Goal: Obtain resource: Download file/media

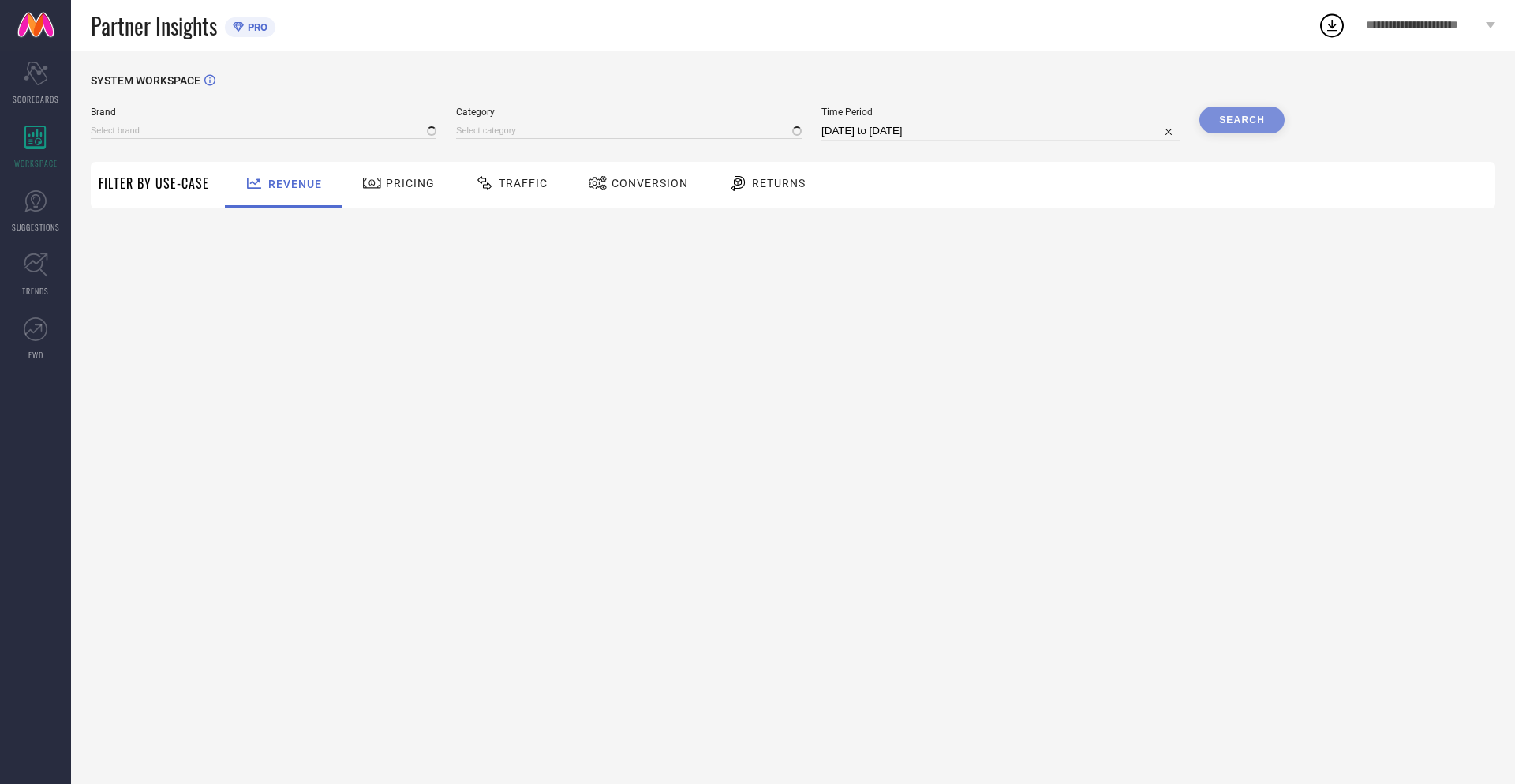
type input "NIKE"
type input "All"
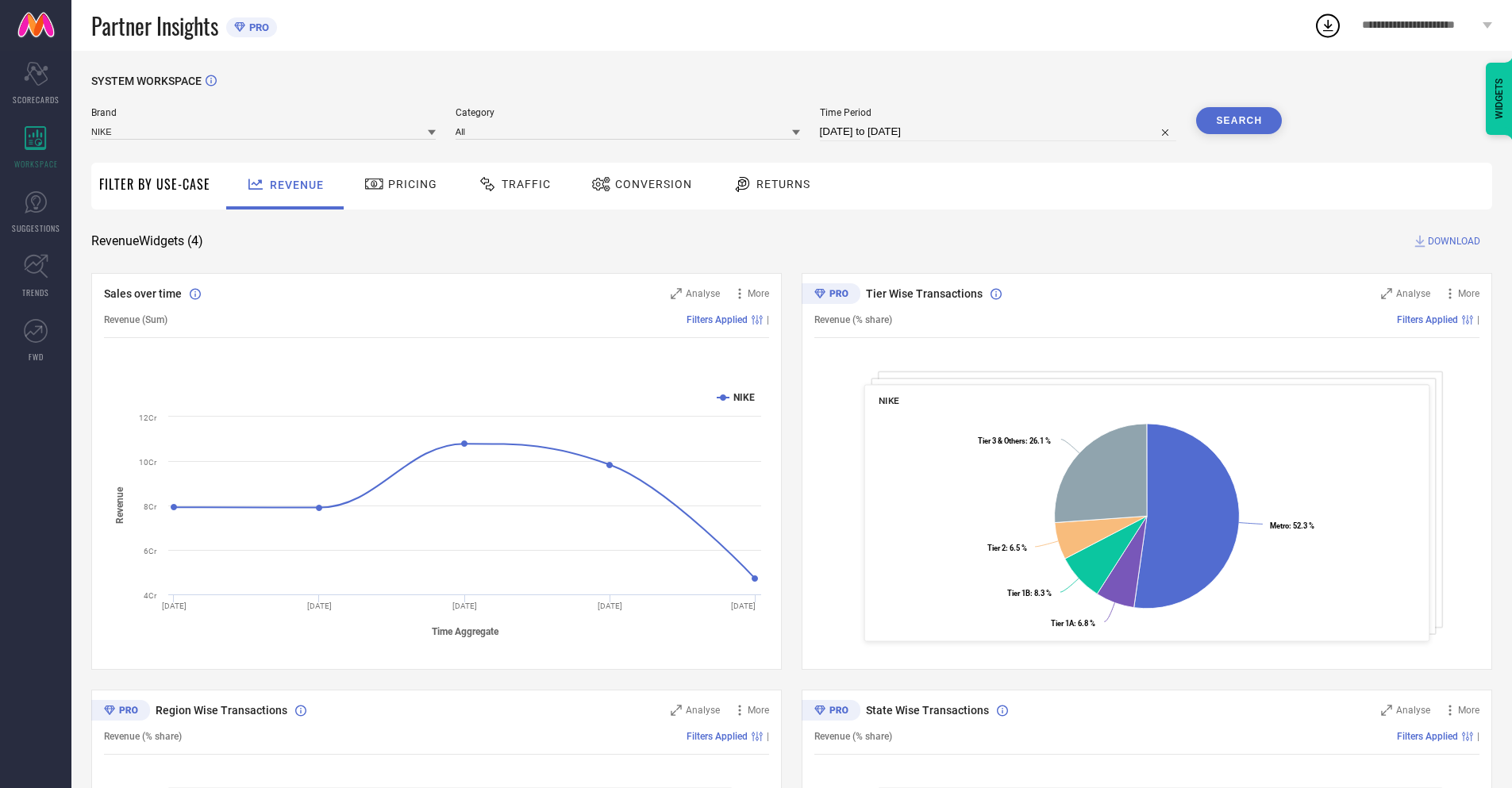
click at [637, 186] on span "Conversion" at bounding box center [653, 183] width 77 height 12
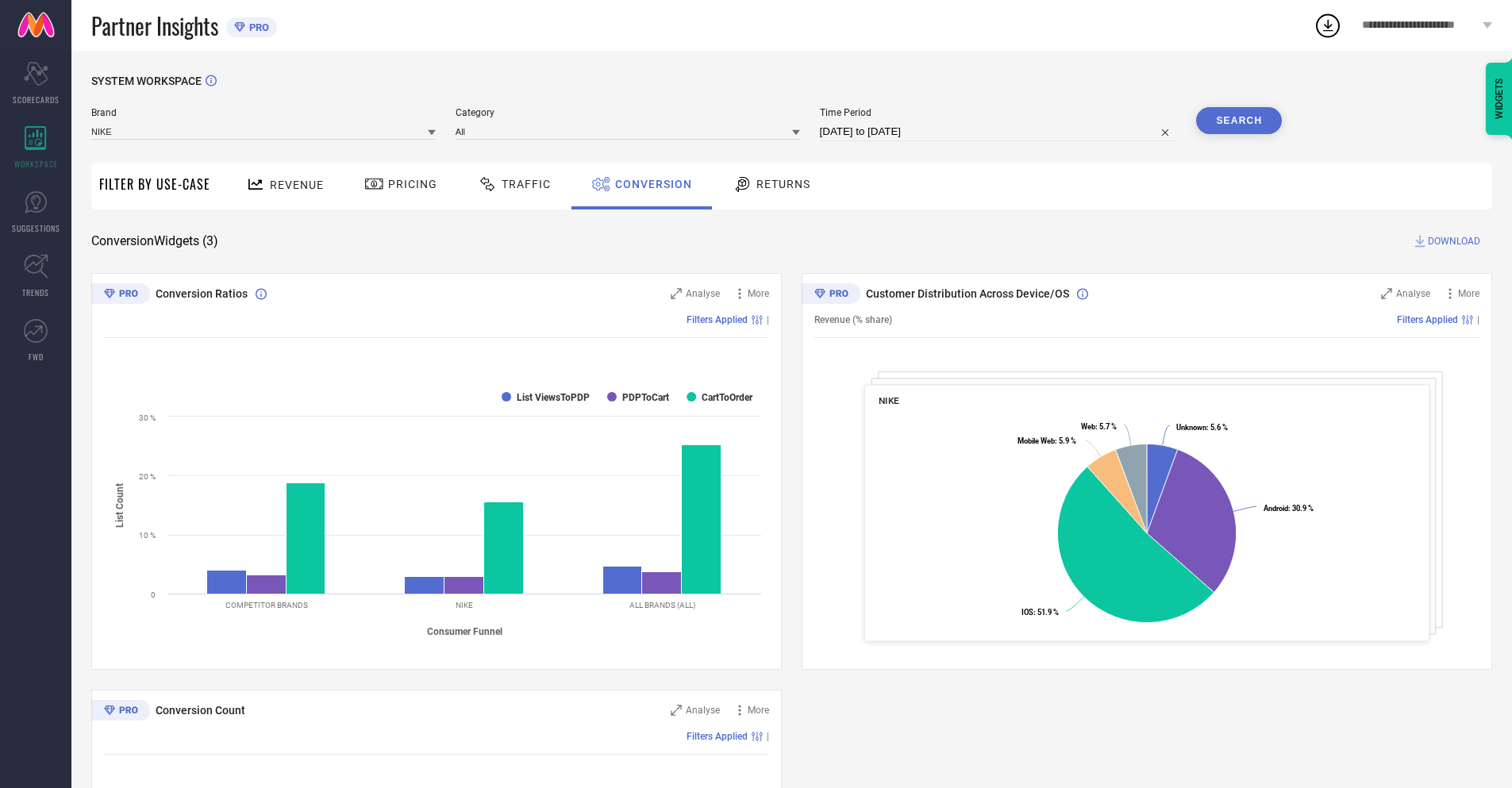
click at [997, 132] on input "[DATE] to [DATE]" at bounding box center [998, 131] width 357 height 19
select select "7"
select select "2025"
select select "8"
select select "2025"
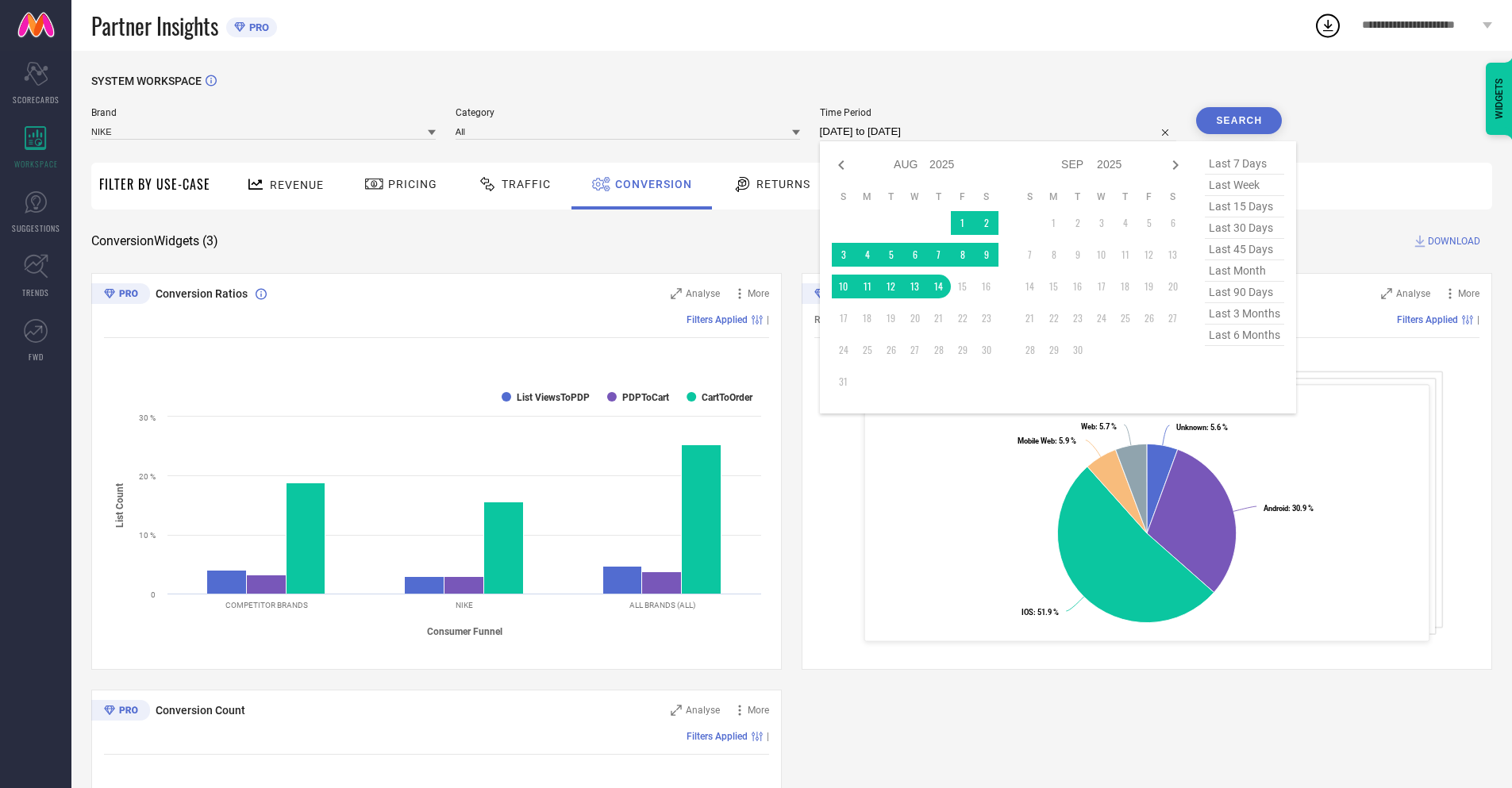
click at [936, 287] on td "14" at bounding box center [938, 286] width 24 height 24
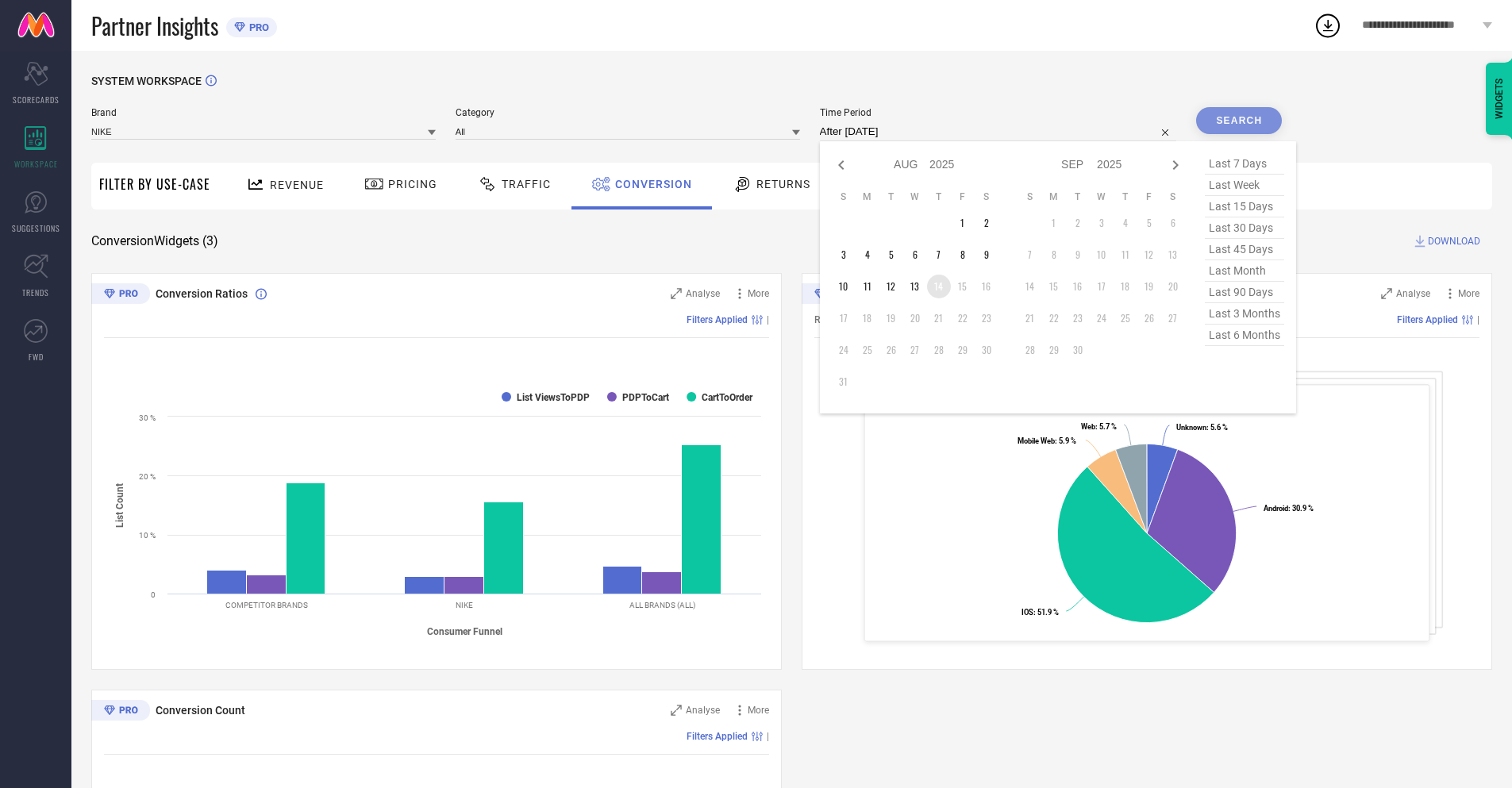
type input "[DATE] to [DATE]"
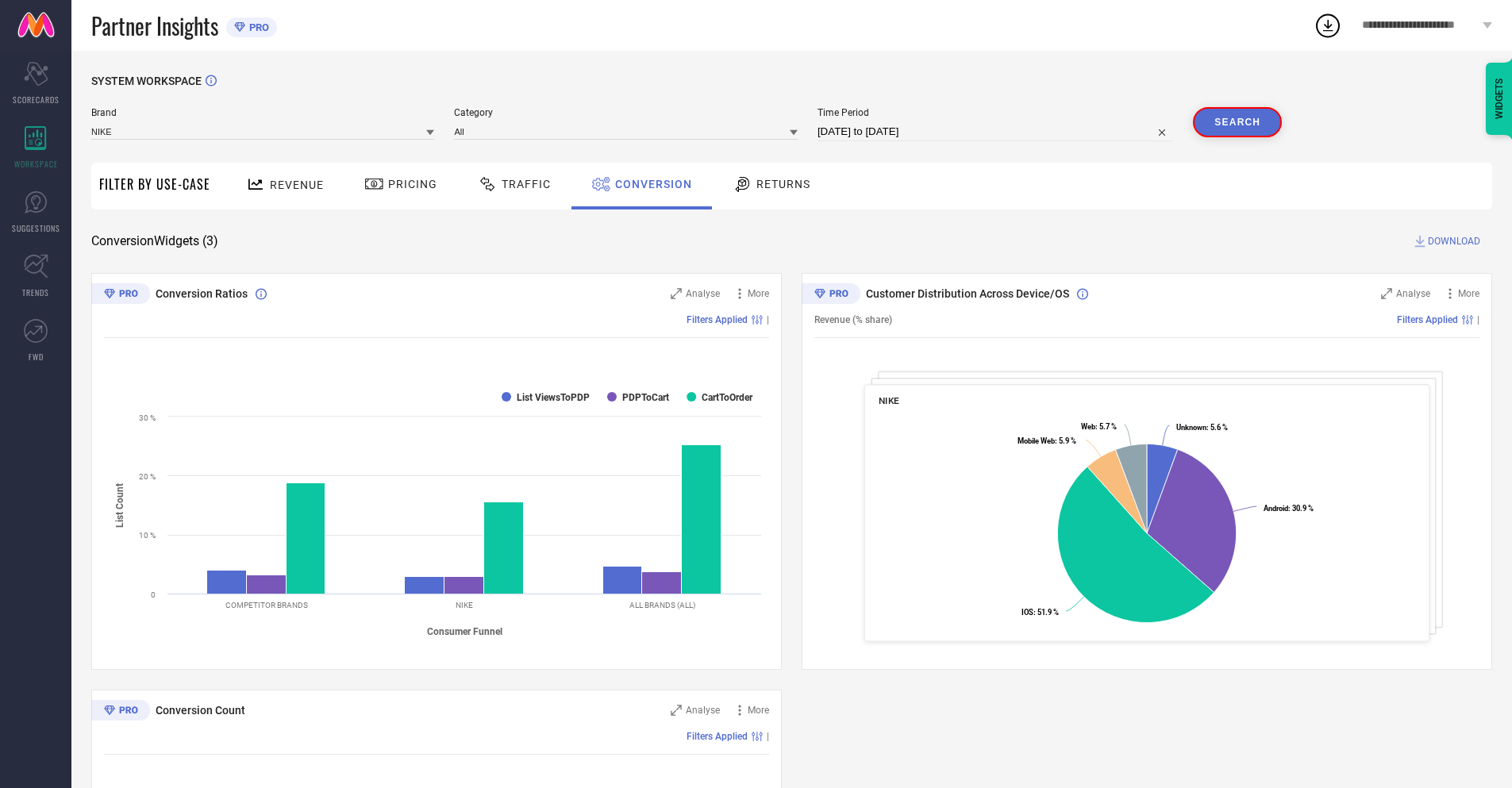
click at [1239, 120] on button "Search" at bounding box center [1237, 122] width 89 height 30
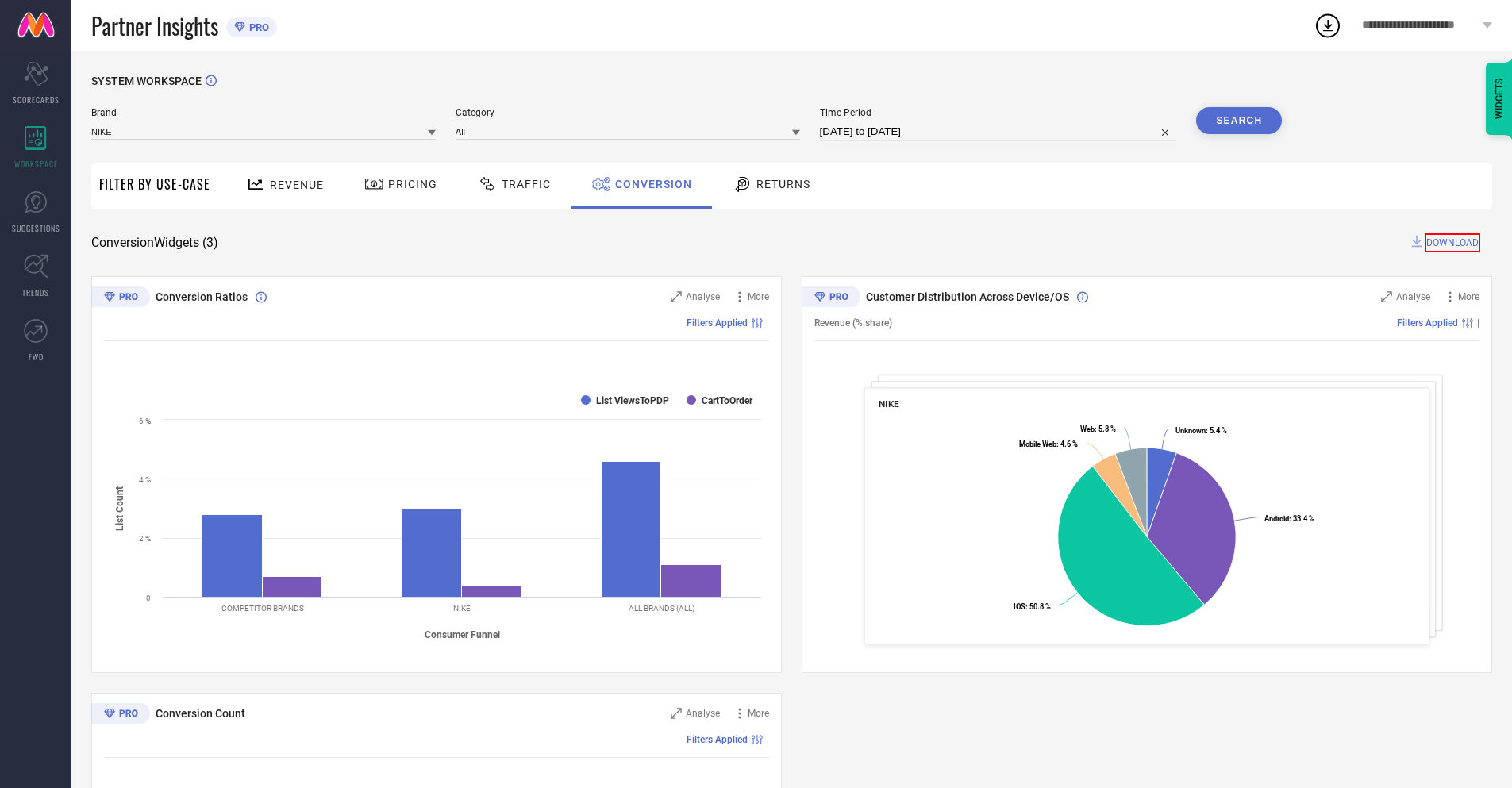
click at [1454, 241] on span "DOWNLOAD" at bounding box center [1452, 242] width 56 height 19
